Goal: Find specific page/section: Find specific page/section

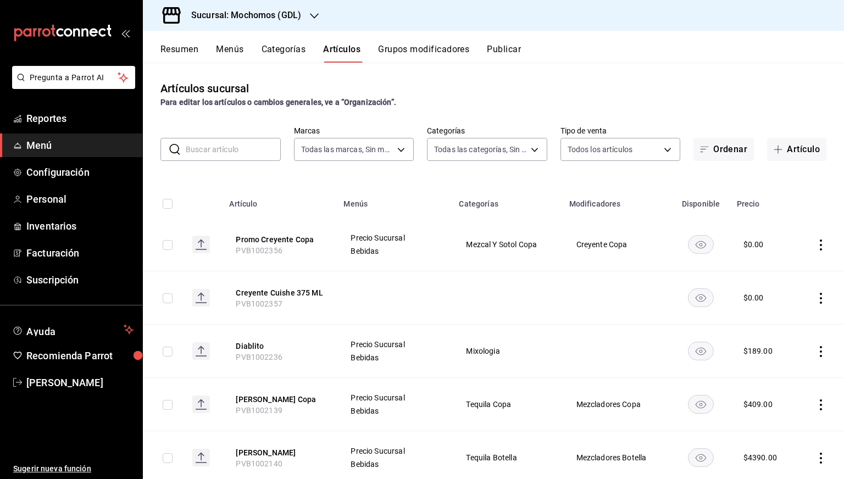
click at [215, 20] on h3 "Sucursal: Mochomos (GDL)" at bounding box center [241, 15] width 119 height 13
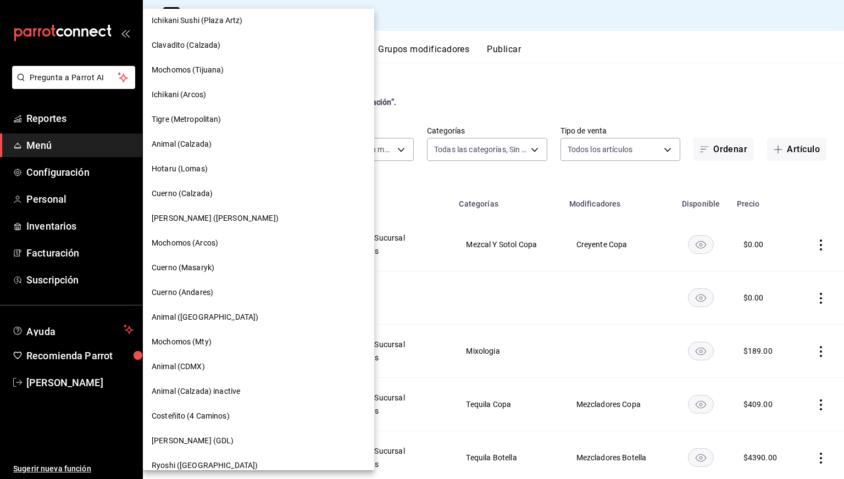
scroll to position [154, 0]
click at [196, 333] on div "Mochomos (Mty)" at bounding box center [258, 341] width 231 height 25
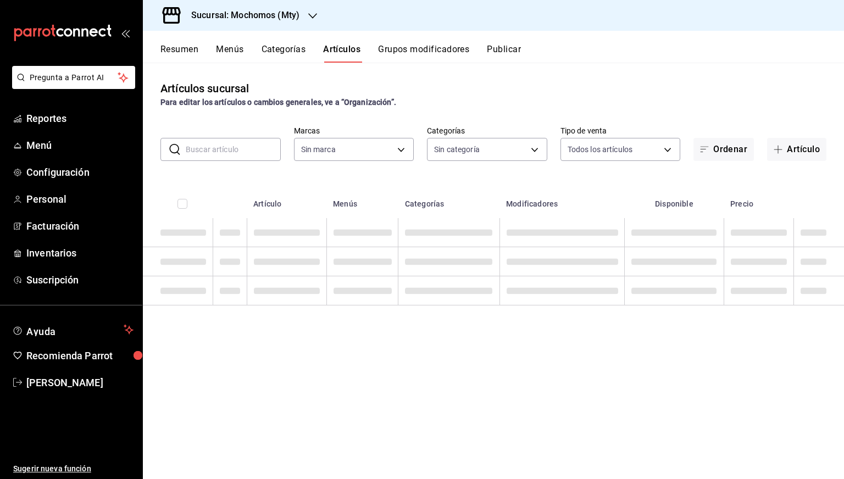
type input "b352ad34-a903-4246-b8b1-197398375429"
type input "ca062f0f-28a6-4a2e-835a-bf626b46f614,ff02f0f8-cf27-4ea8-b513-1d5c0356e4fc,aaf97…"
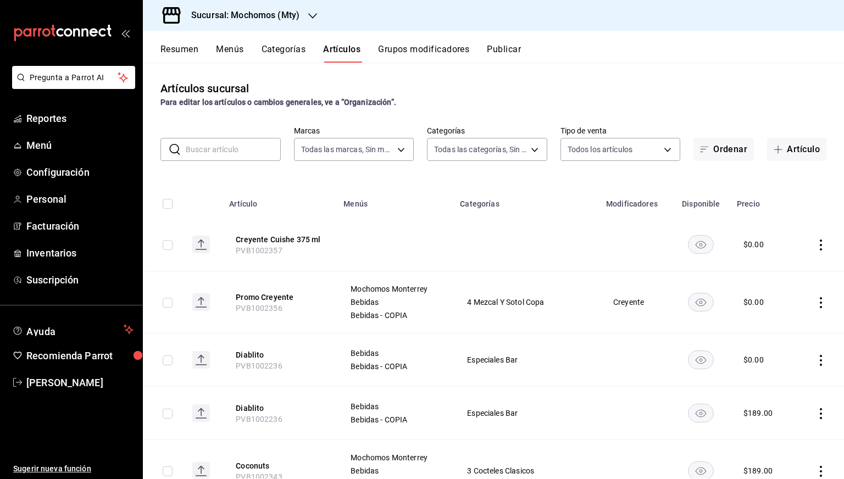
click at [246, 21] on h3 "Sucursal: Mochomos (Mty)" at bounding box center [240, 15] width 117 height 13
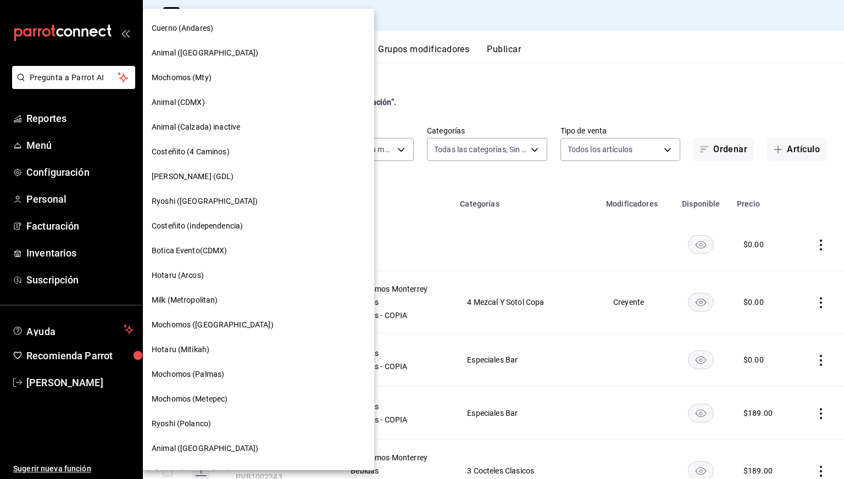
scroll to position [490, 0]
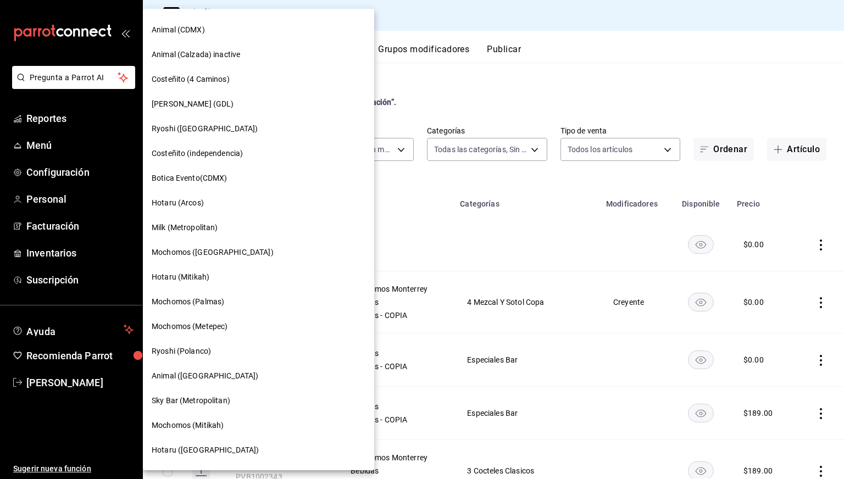
click at [191, 205] on span "Hotaru (Arcos)" at bounding box center [178, 203] width 52 height 12
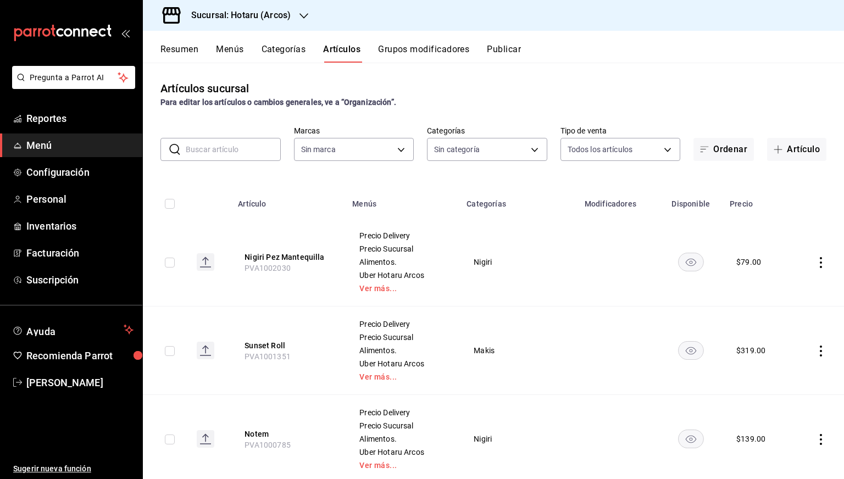
click at [228, 140] on input "text" at bounding box center [233, 150] width 95 height 22
type input "776622e4-7a05-47c6-ac4f-288bb23805c5,088c5992-2a6a-49aa-a30a-79c682d9baec,18867…"
type input "63fd3758-a1b5-4c03-9065-df3279ac1636,22e90613-d08a-4757-a76e-a905fd2e086b,00e97…"
paste input "10085"
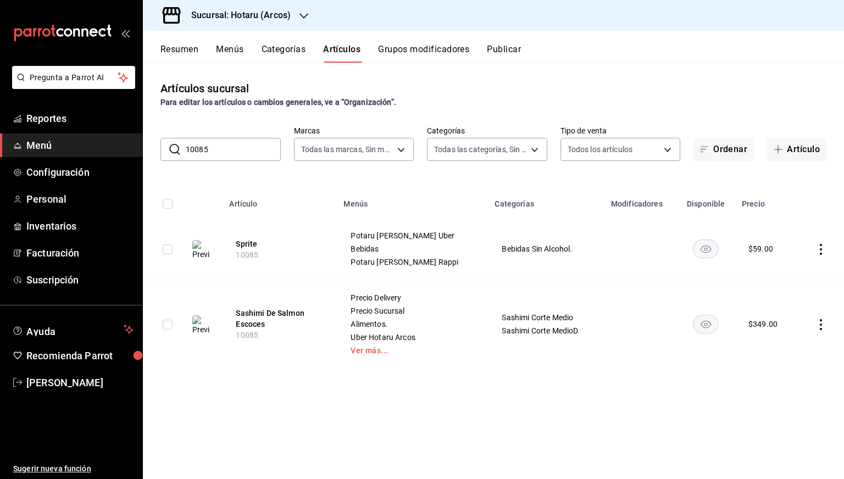
type input "10085"
click at [231, 58] on button "Menús" at bounding box center [229, 53] width 27 height 19
